Goal: Task Accomplishment & Management: Manage account settings

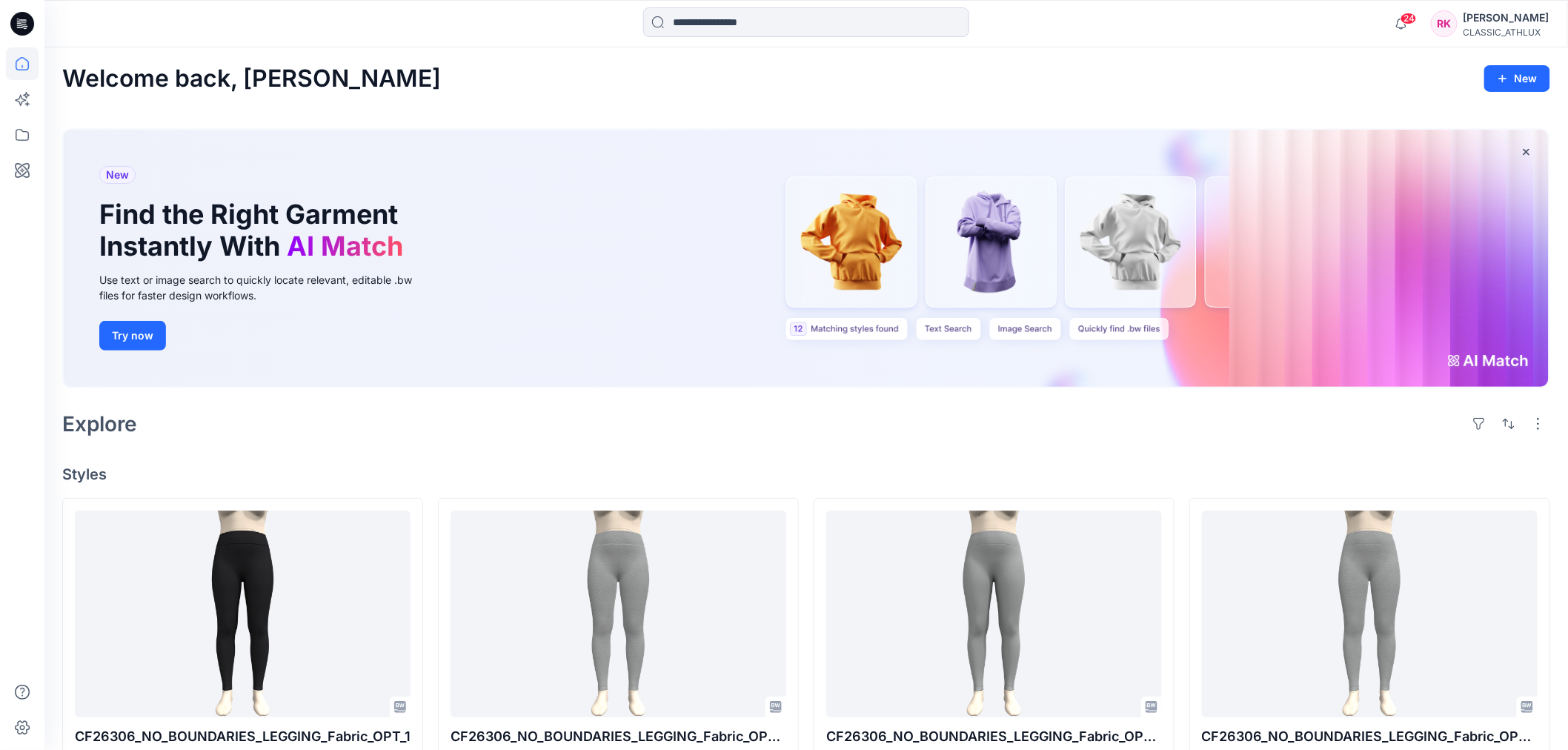
click at [1469, 16] on div "RK [PERSON_NAME] CLASSIC_ATHLUX" at bounding box center [1490, 24] width 118 height 30
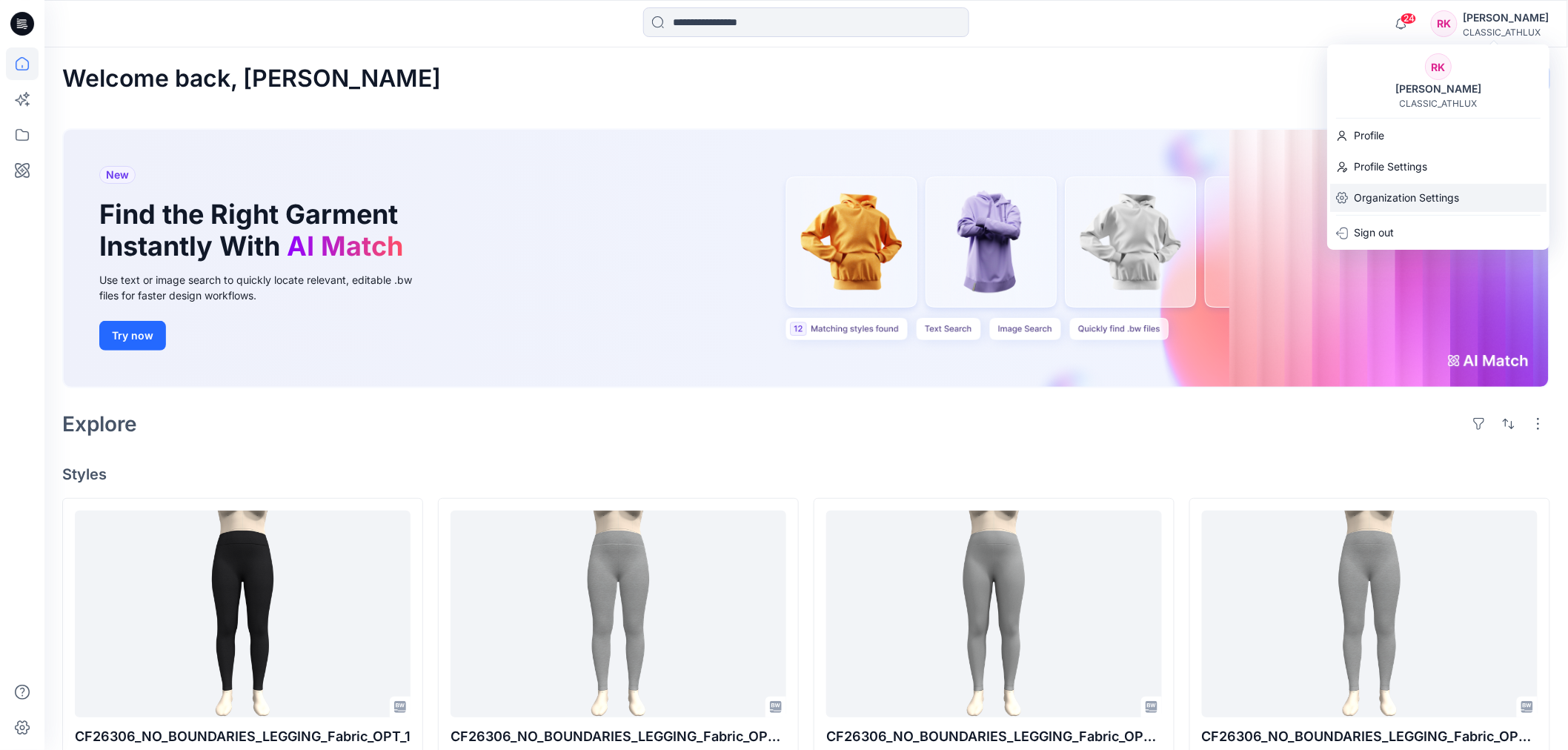
drag, startPoint x: 1391, startPoint y: 191, endPoint x: 1341, endPoint y: 199, distance: 50.6
click at [1391, 191] on p "Organization Settings" at bounding box center [1406, 198] width 105 height 28
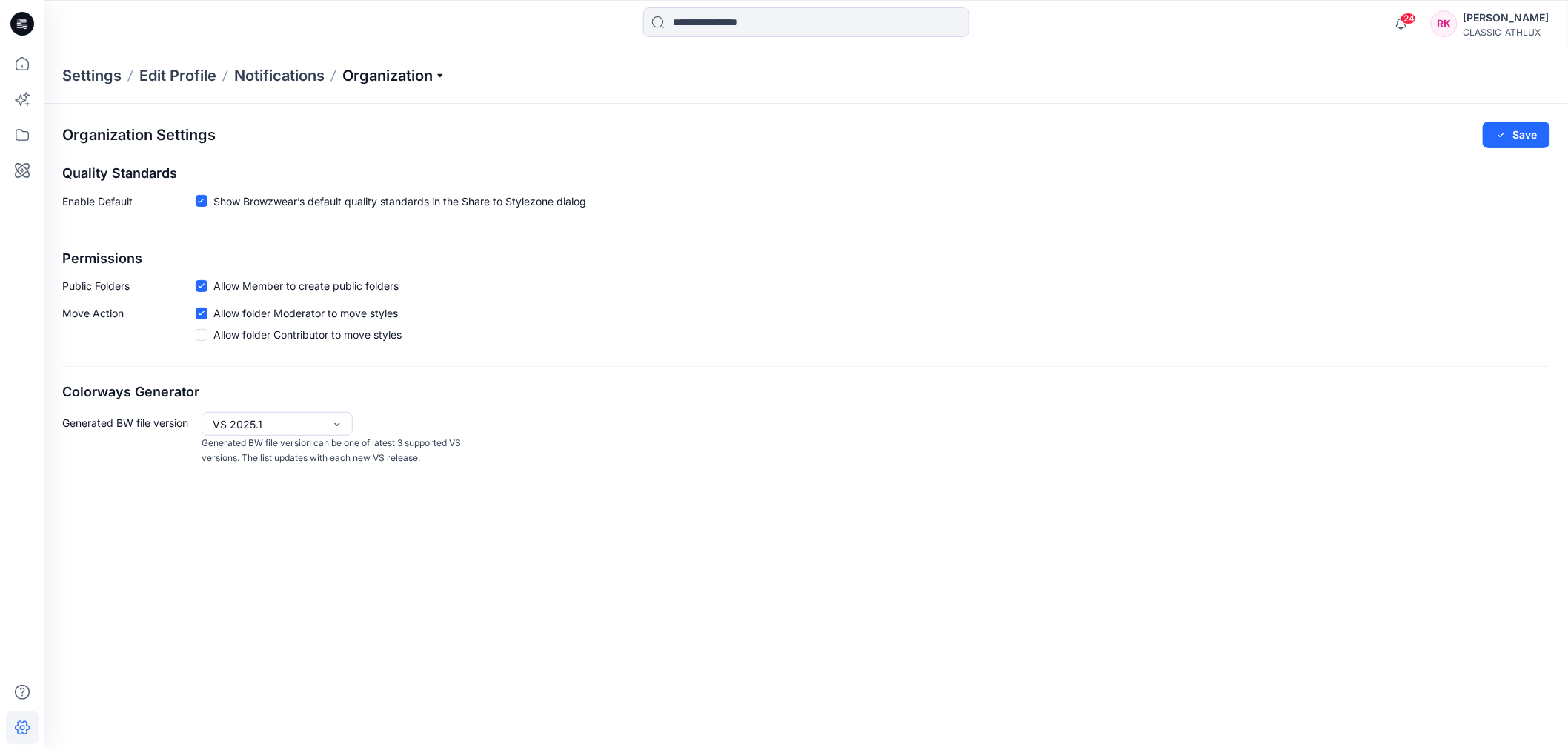
click at [428, 71] on p "Organization" at bounding box center [394, 75] width 103 height 21
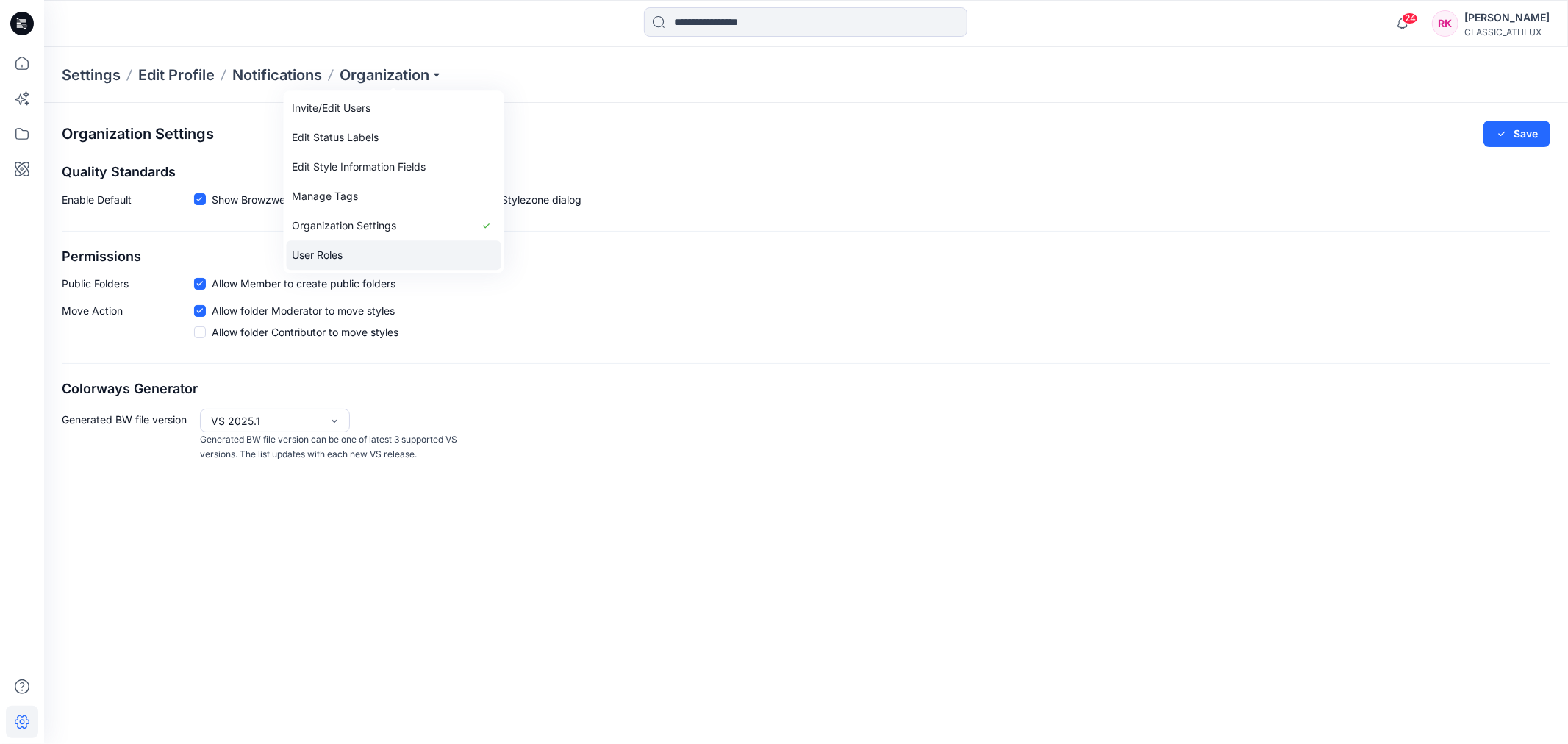
click at [373, 245] on link "User Roles" at bounding box center [394, 255] width 214 height 29
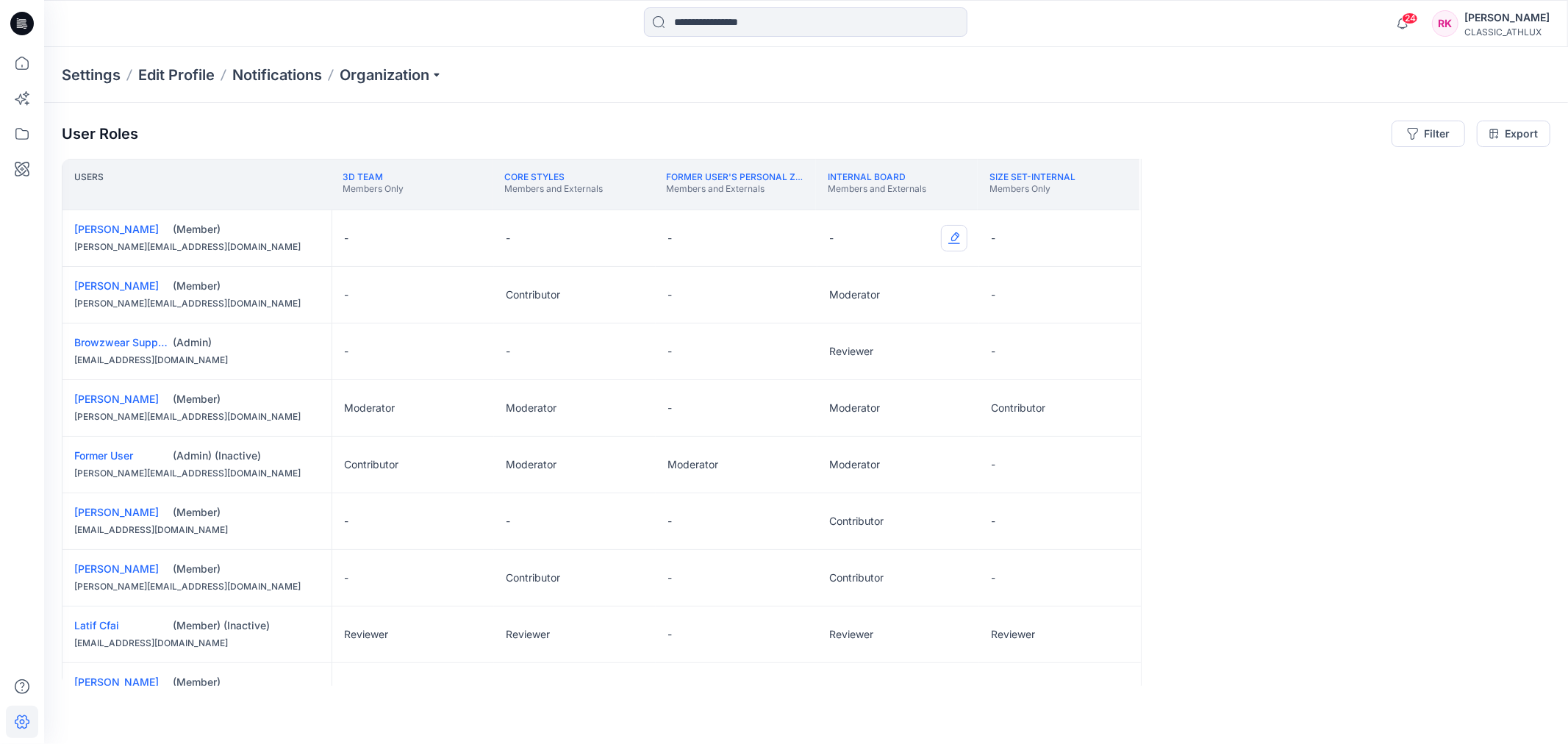
click at [953, 231] on button "Edit Role" at bounding box center [954, 238] width 26 height 26
click at [875, 302] on button "Reviewer" at bounding box center [885, 300] width 159 height 26
click at [1319, 284] on div "Users 3D Team Members Only CORE Styles Members and Externals Former User's Pers…" at bounding box center [806, 422] width 1489 height 527
